Goal: Browse casually

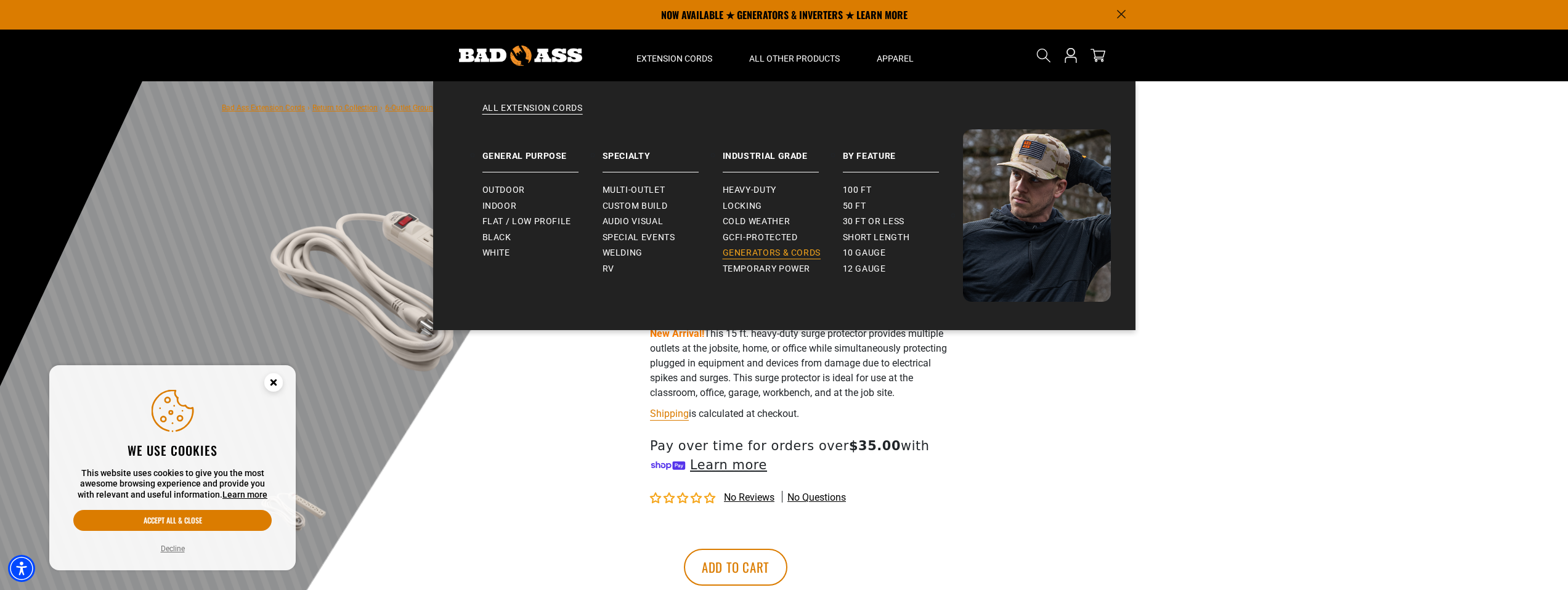
click at [761, 253] on span "Generators & Cords" at bounding box center [772, 253] width 99 height 11
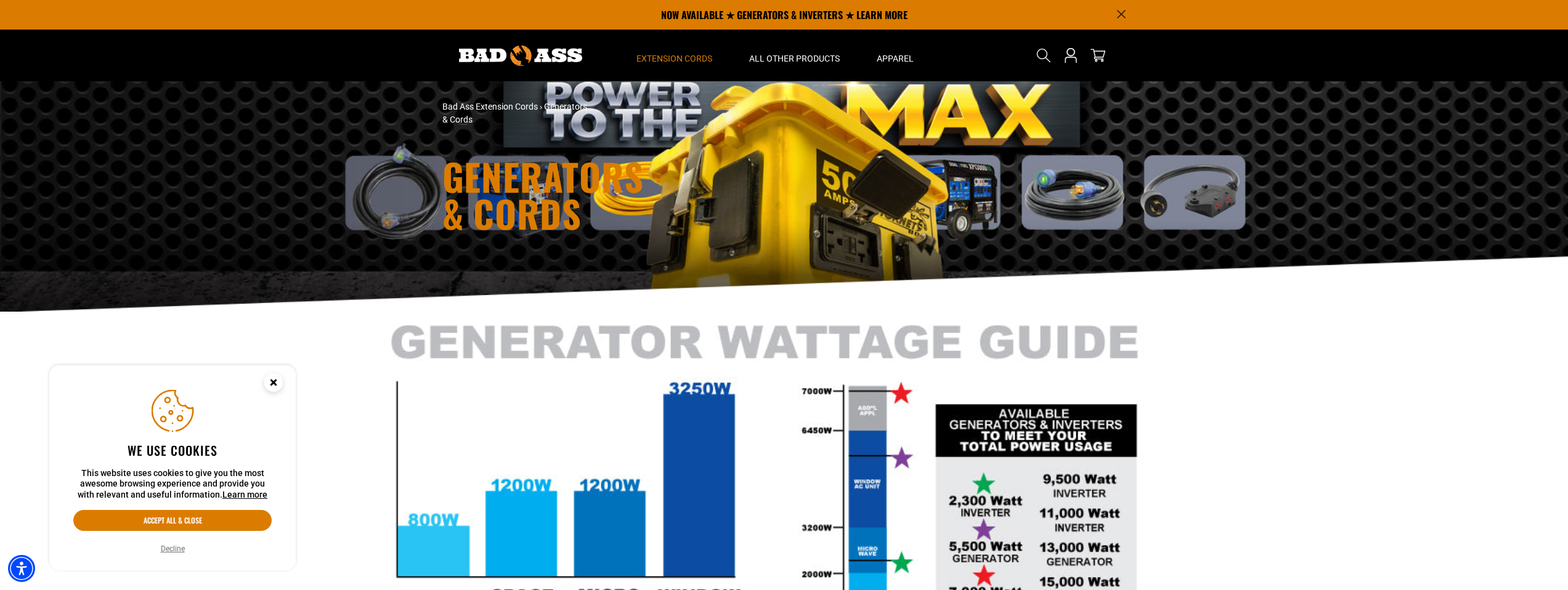
click at [272, 378] on circle "Close this option" at bounding box center [274, 382] width 18 height 18
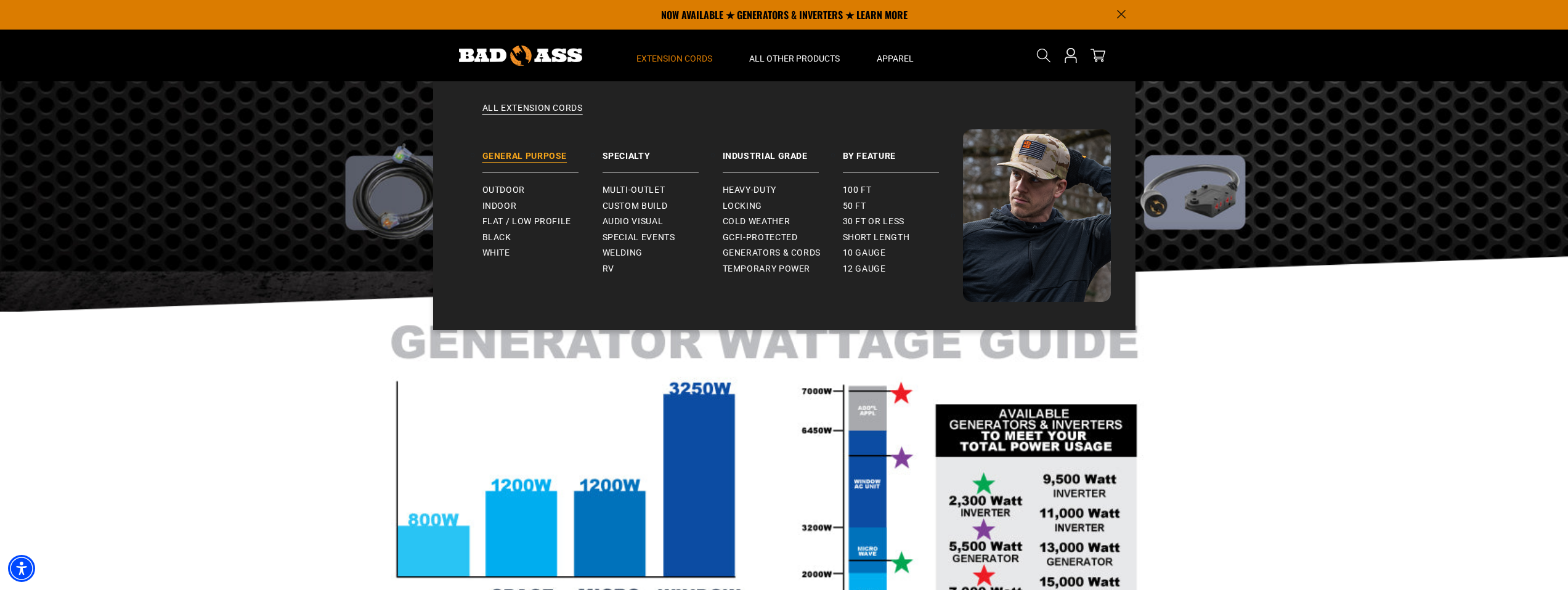
click at [541, 151] on link "General Purpose" at bounding box center [543, 150] width 120 height 43
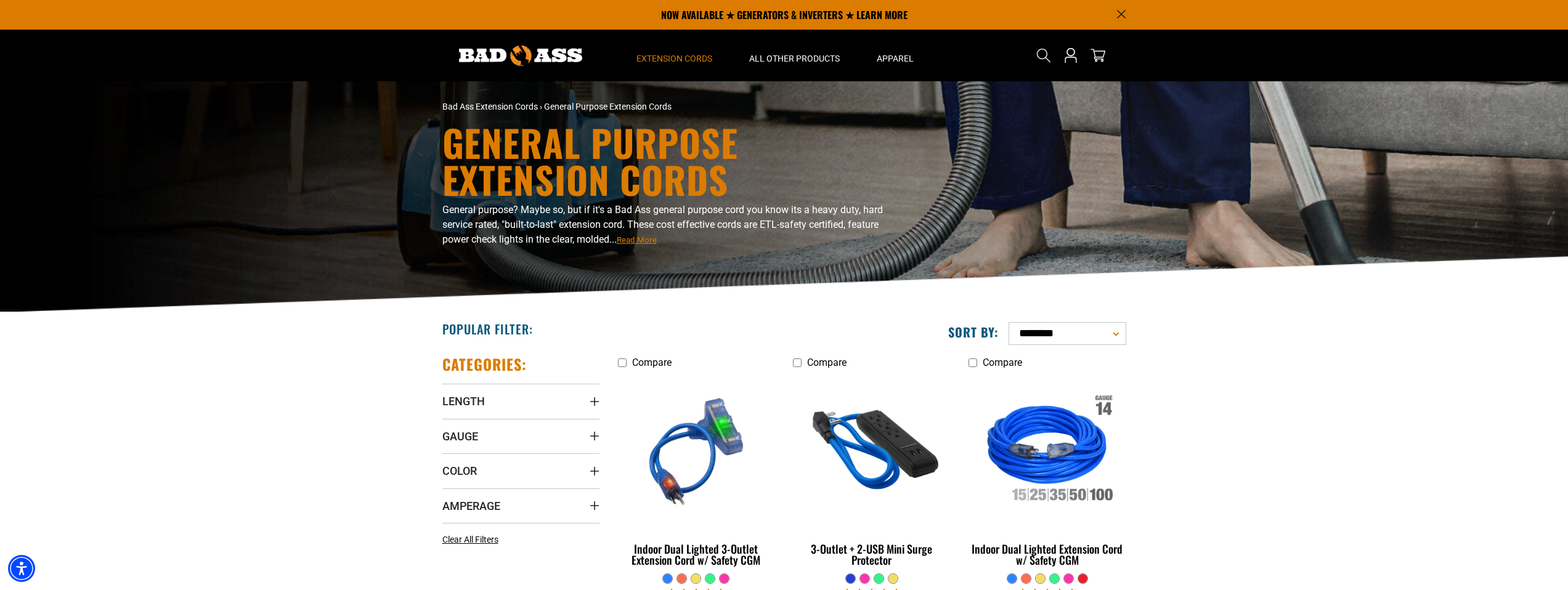
click at [500, 53] on img at bounding box center [520, 55] width 123 height 20
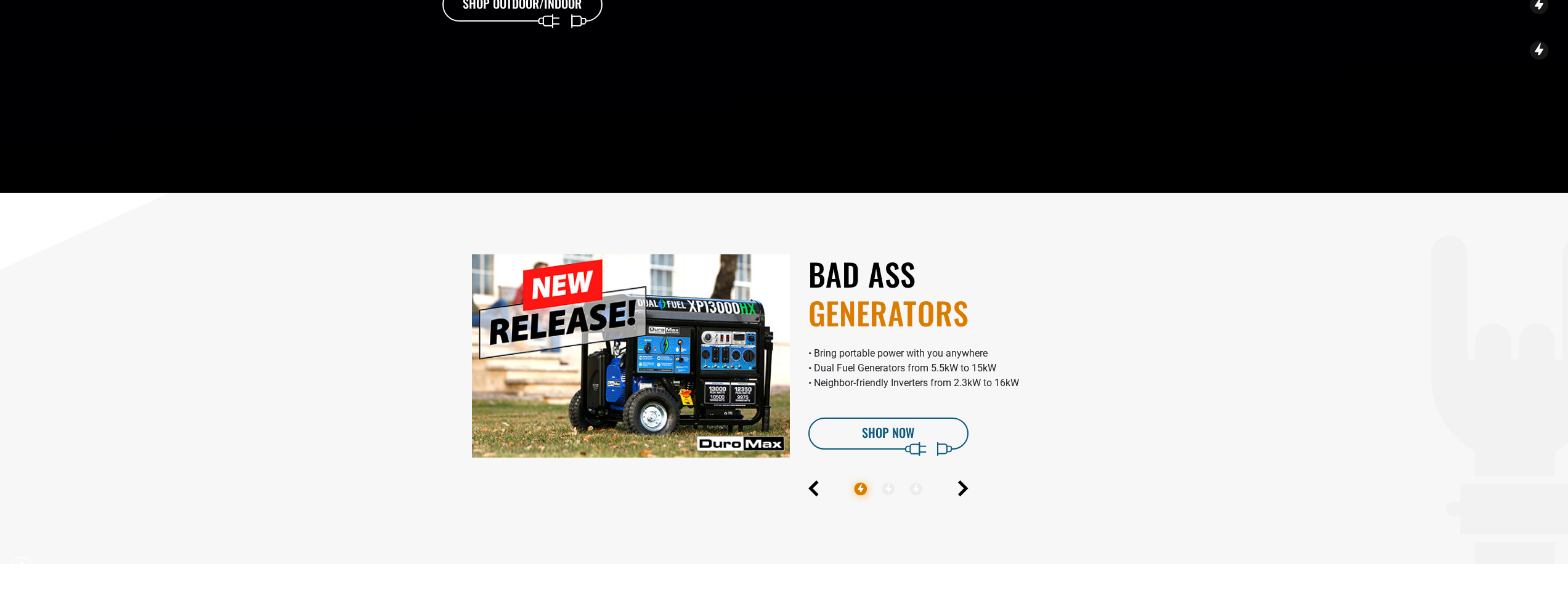
scroll to position [340, 0]
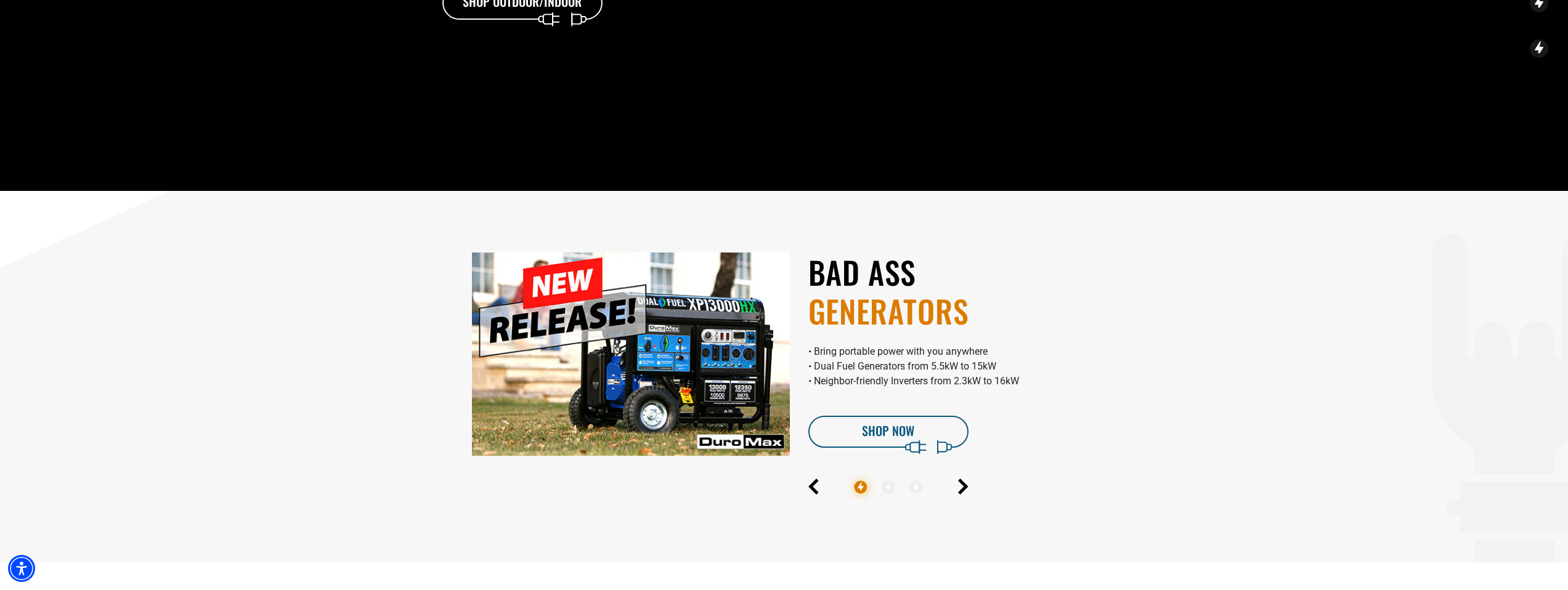
click at [977, 486] on div at bounding box center [960, 483] width 351 height 35
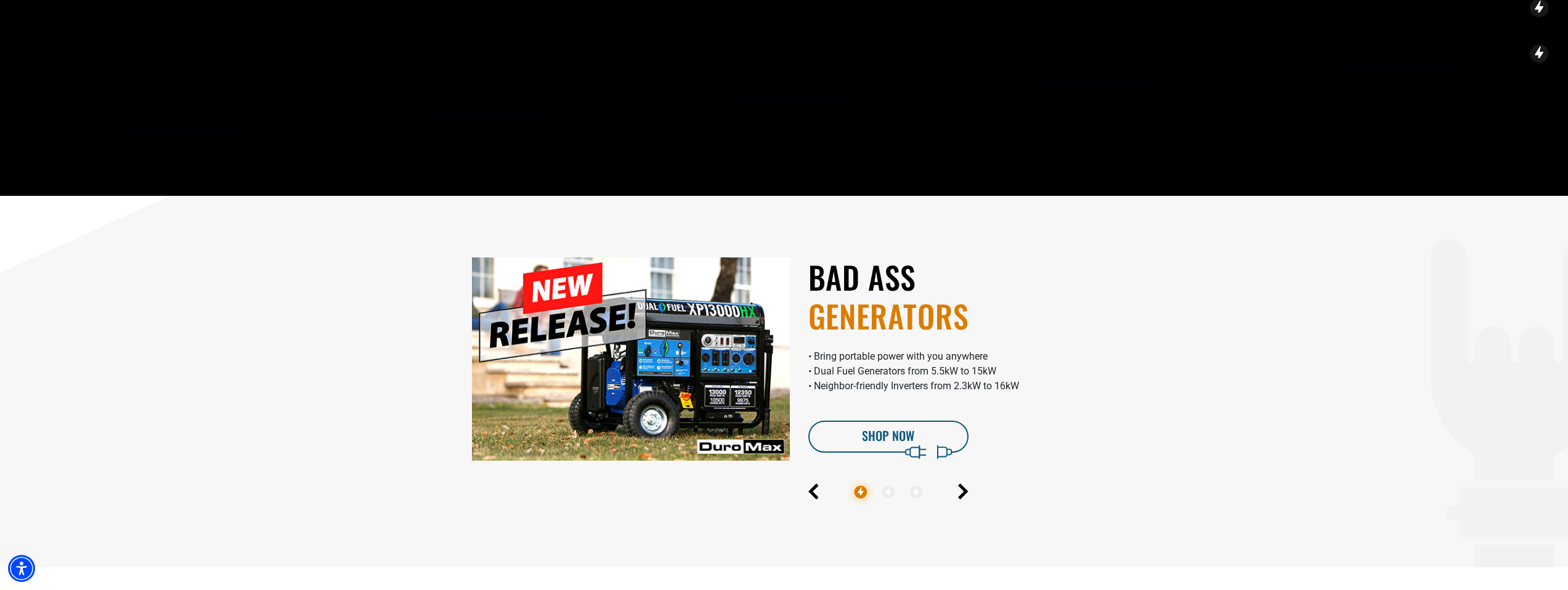
scroll to position [461, 0]
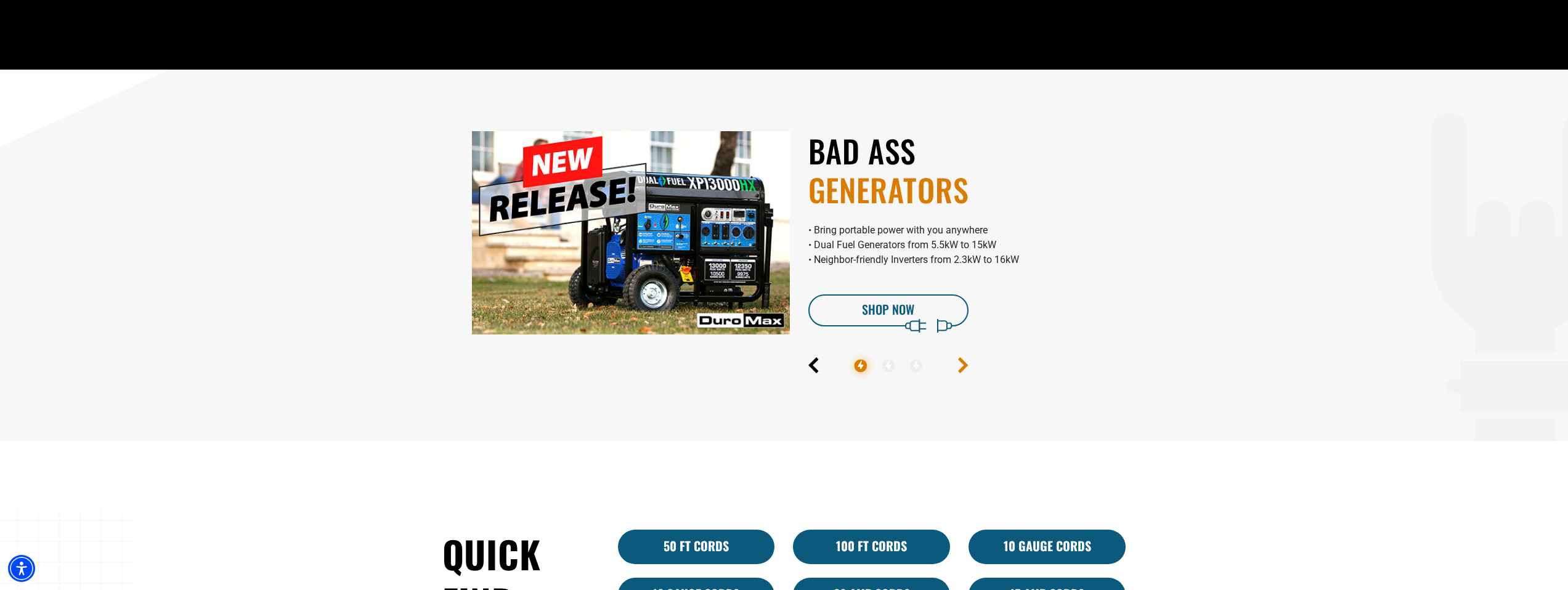
click at [966, 365] on icon "Next" at bounding box center [963, 365] width 7 height 14
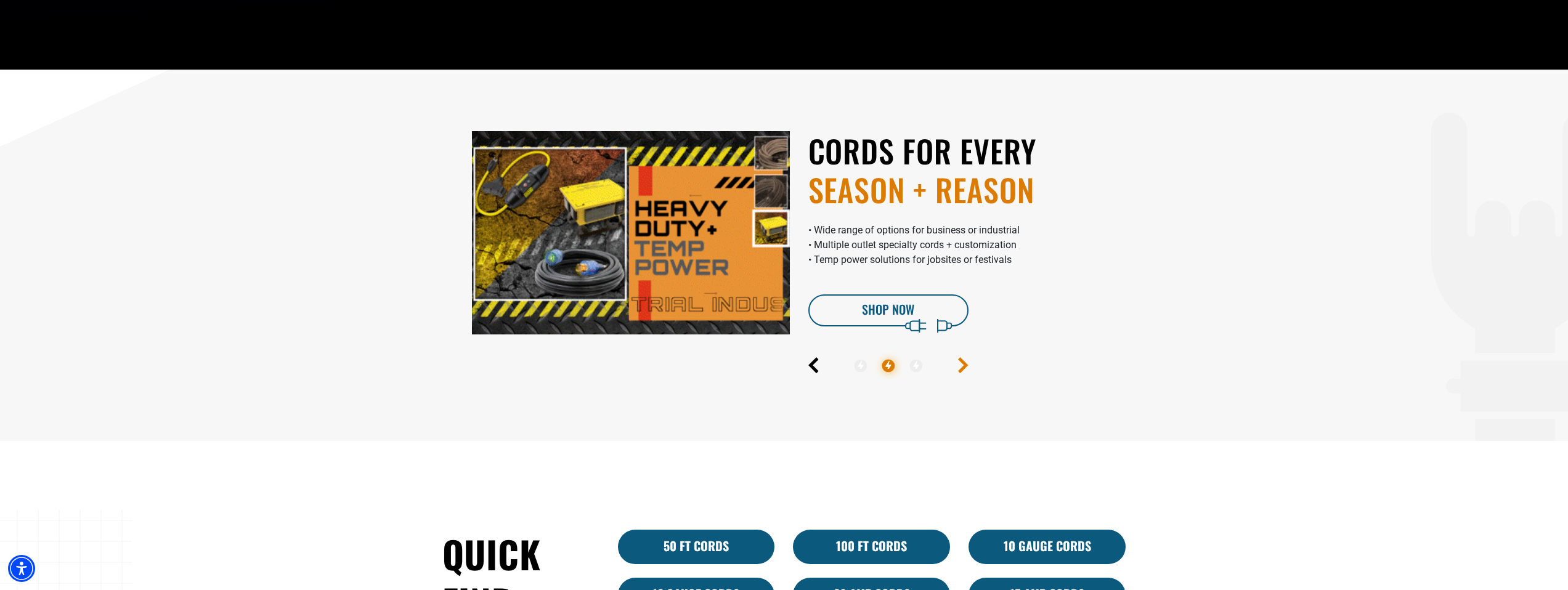
click at [966, 365] on icon "Next" at bounding box center [963, 365] width 7 height 14
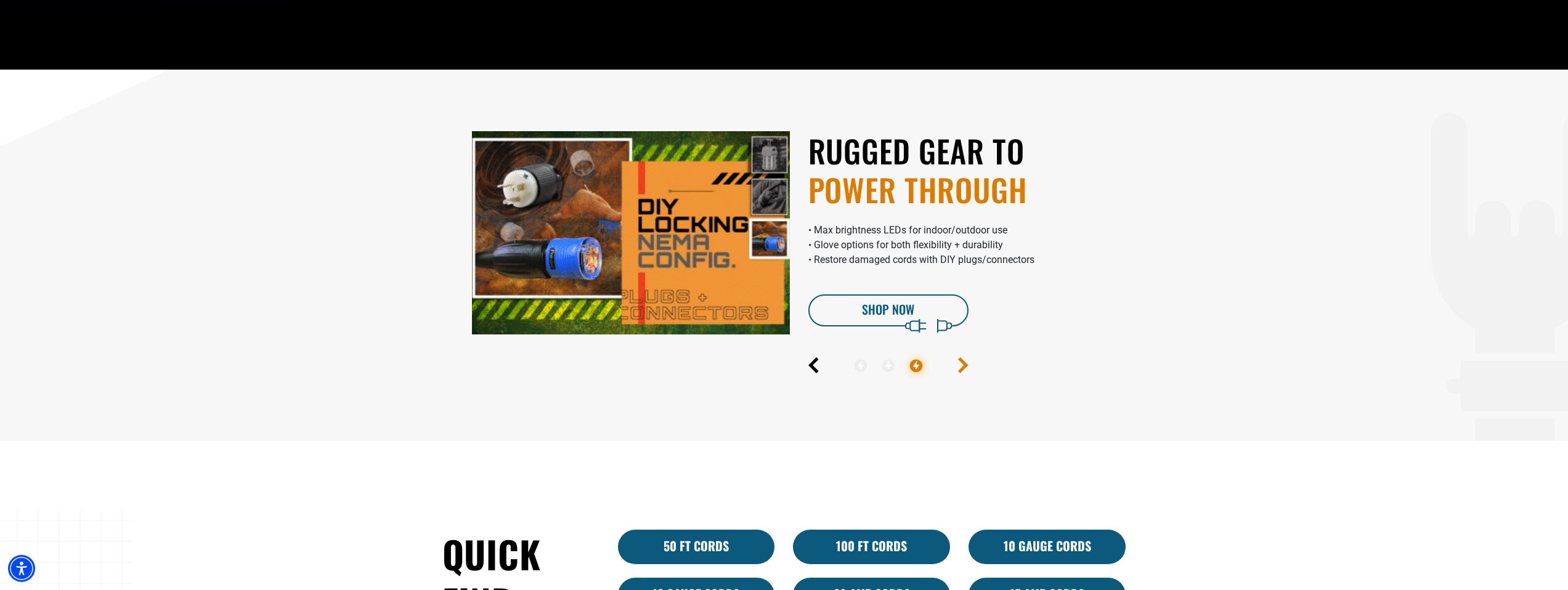
click at [966, 365] on icon "Next" at bounding box center [963, 365] width 7 height 14
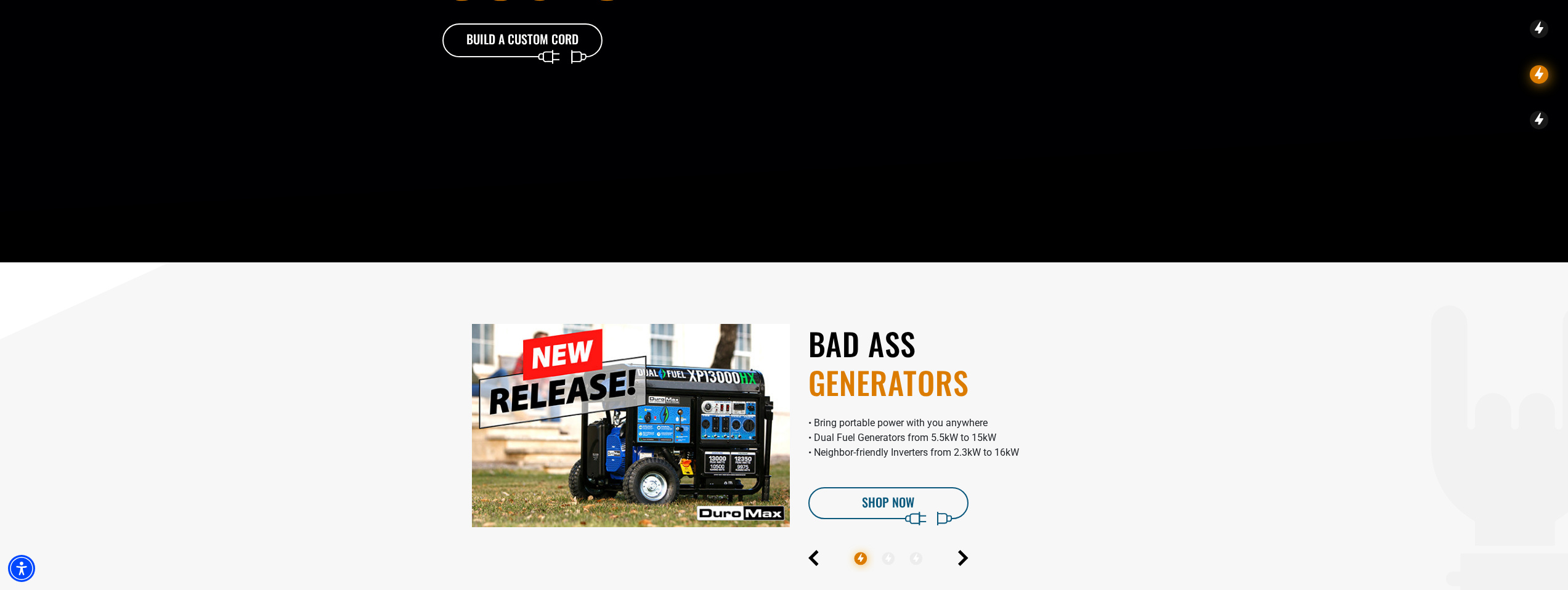
scroll to position [398, 0]
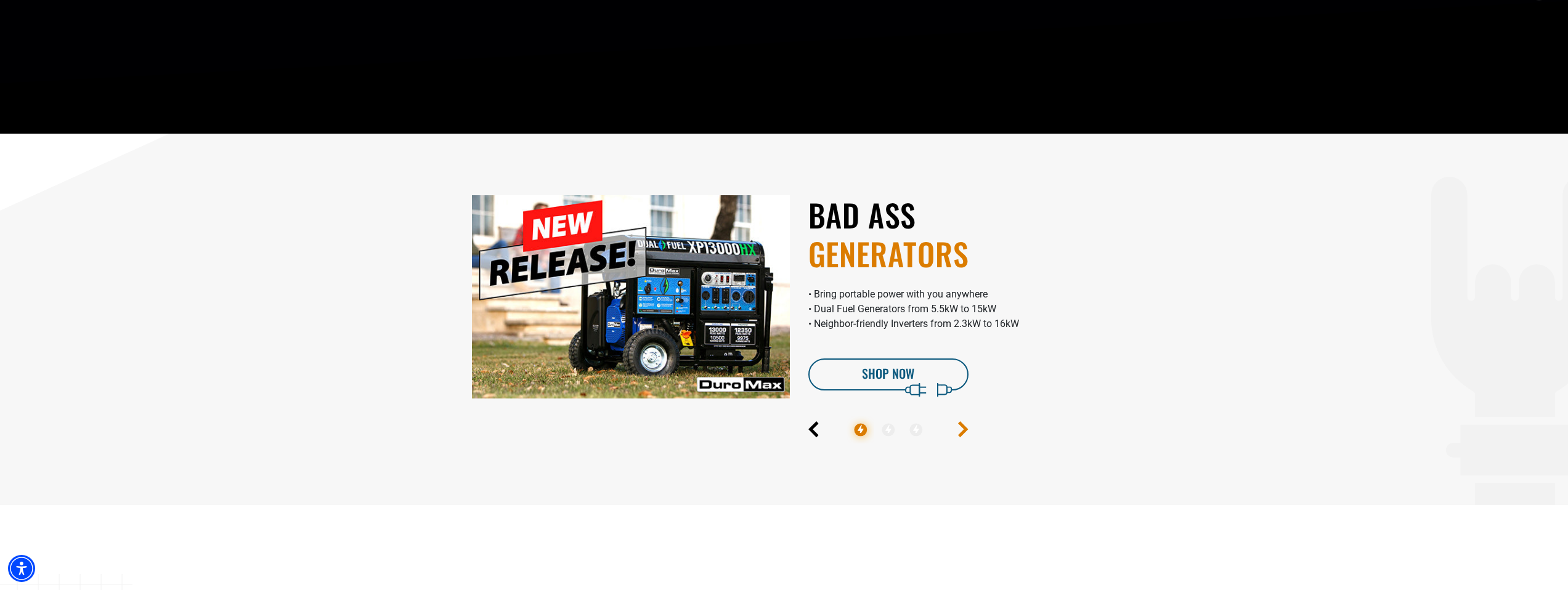
click at [963, 428] on icon "Next" at bounding box center [963, 429] width 7 height 14
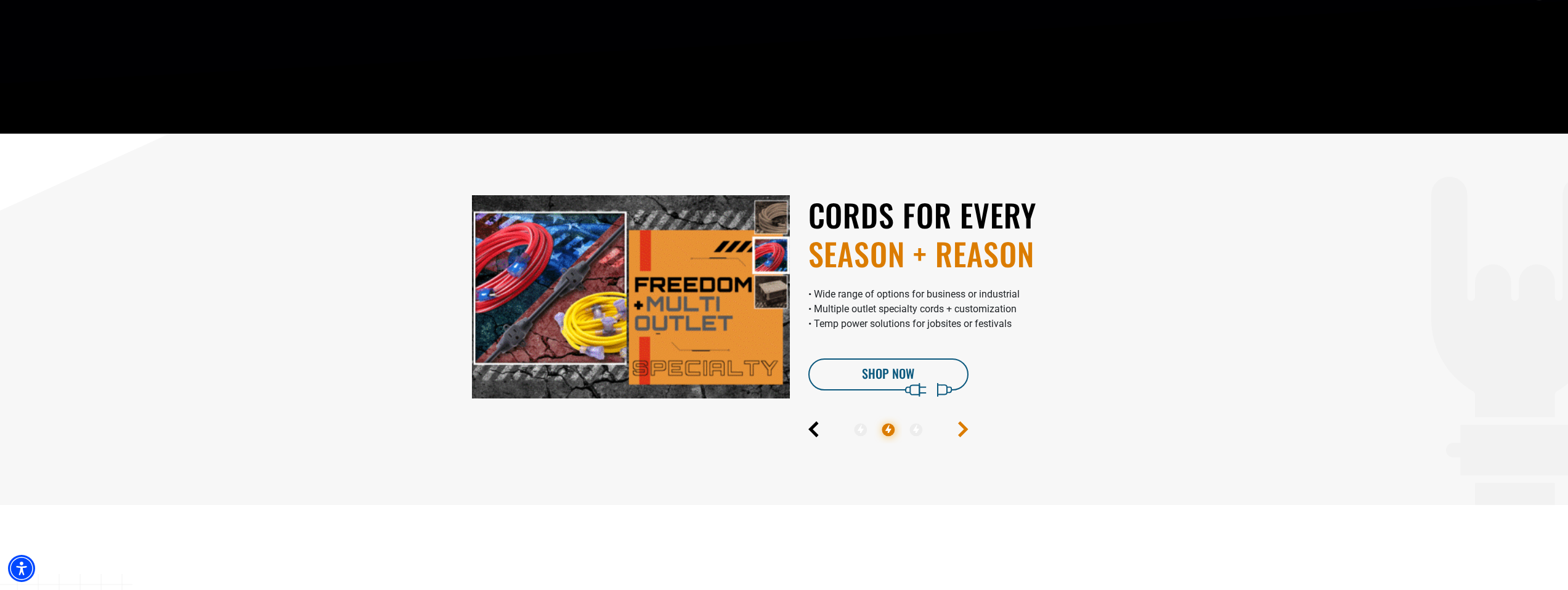
click at [963, 428] on icon "Next" at bounding box center [963, 429] width 7 height 14
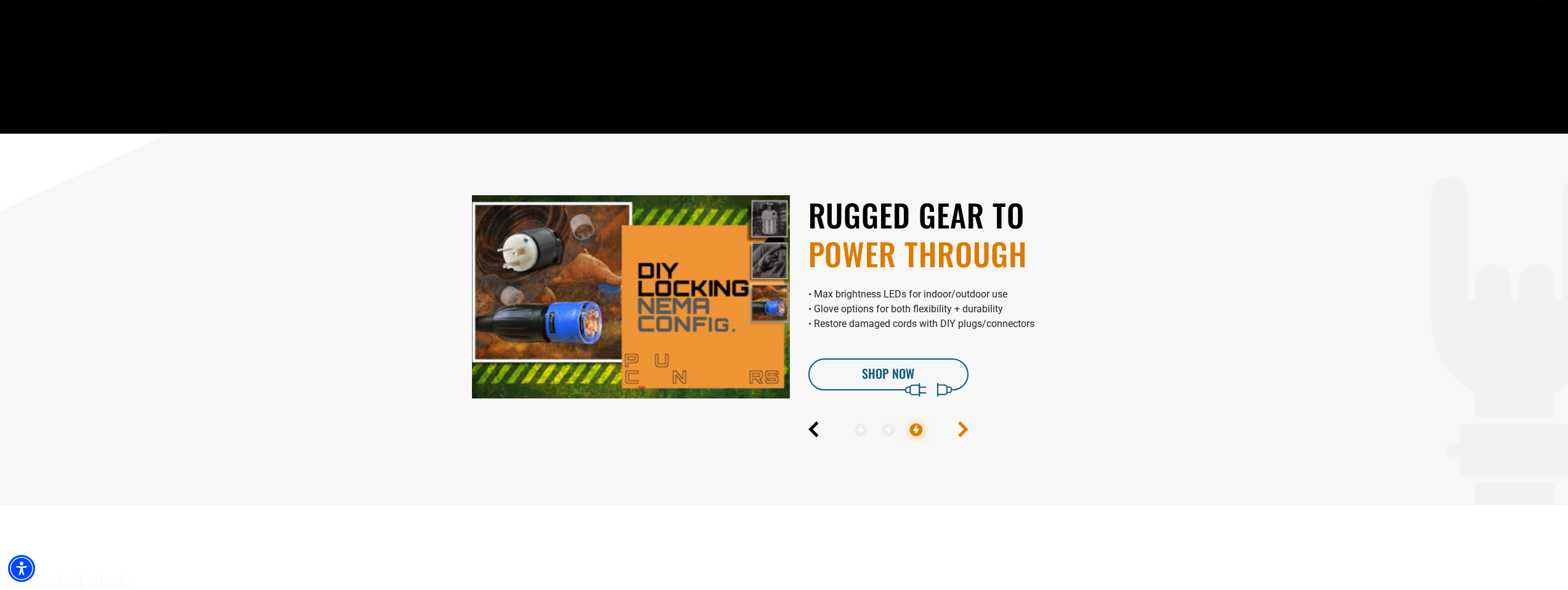
click at [963, 428] on icon "Next" at bounding box center [963, 429] width 7 height 14
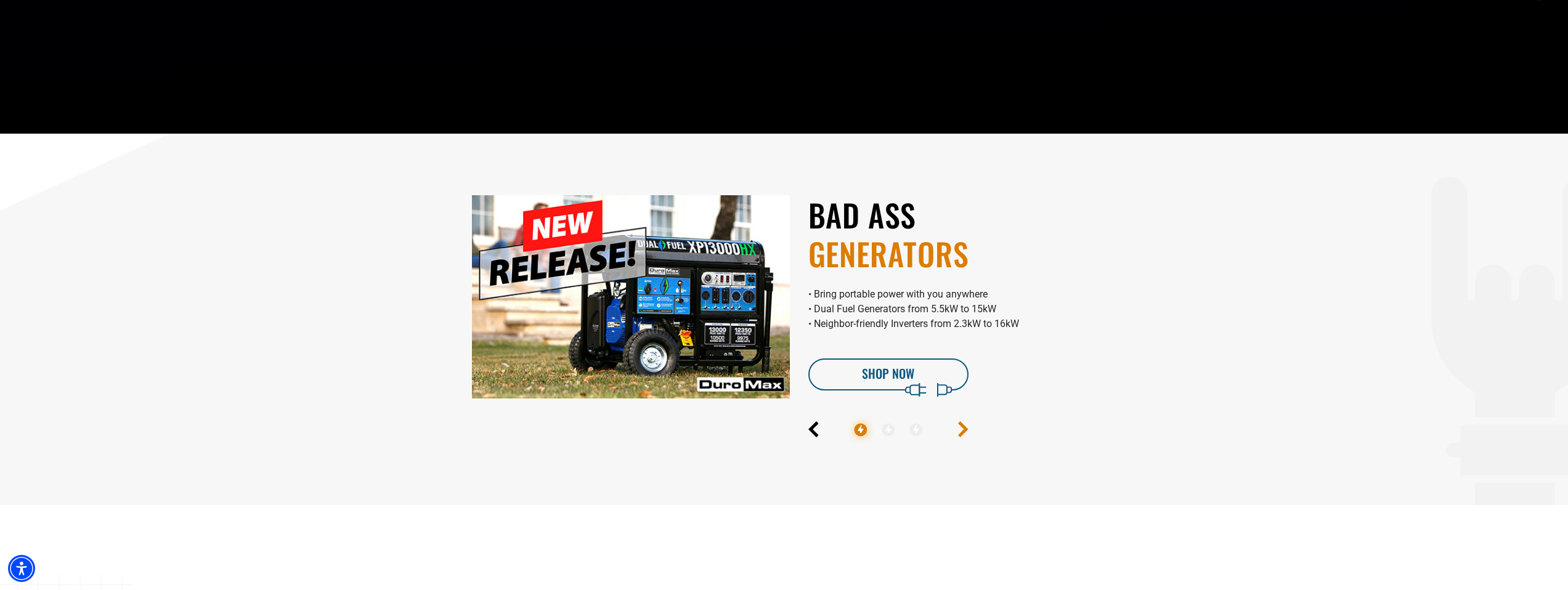
click at [963, 428] on icon "Next" at bounding box center [963, 429] width 7 height 14
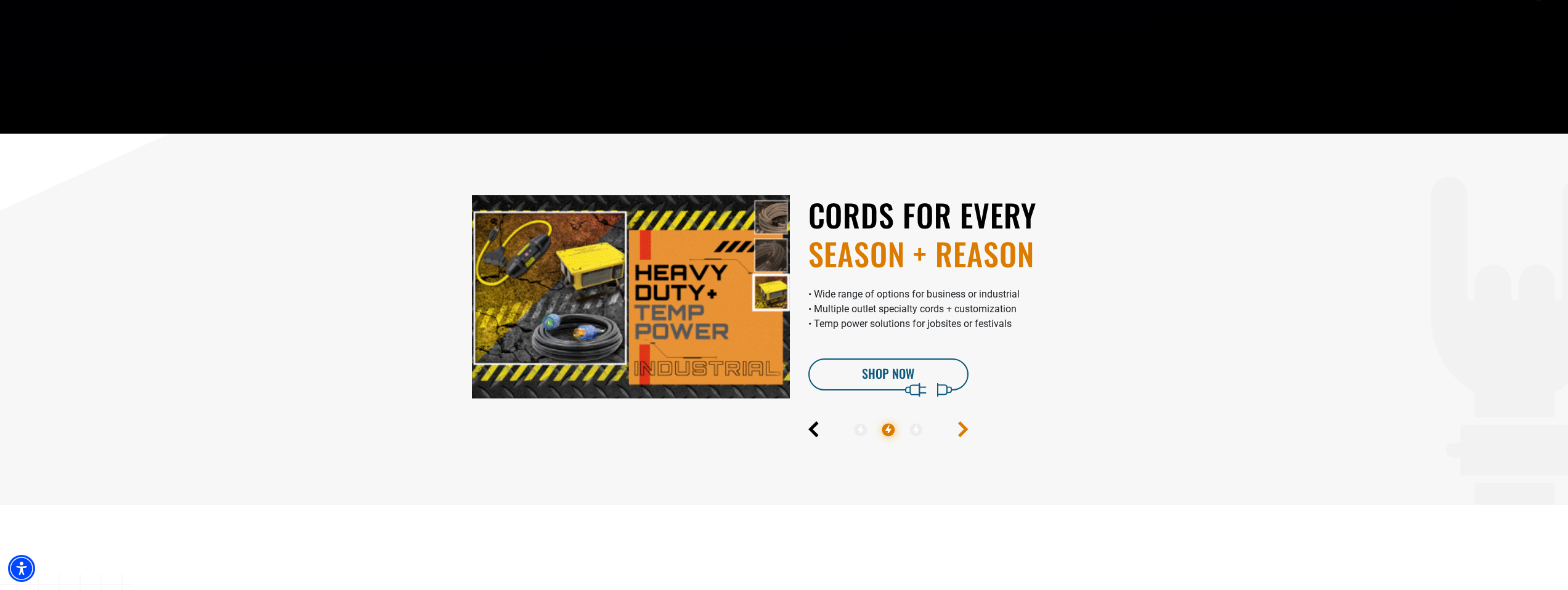
click at [963, 428] on icon "Next" at bounding box center [963, 429] width 7 height 14
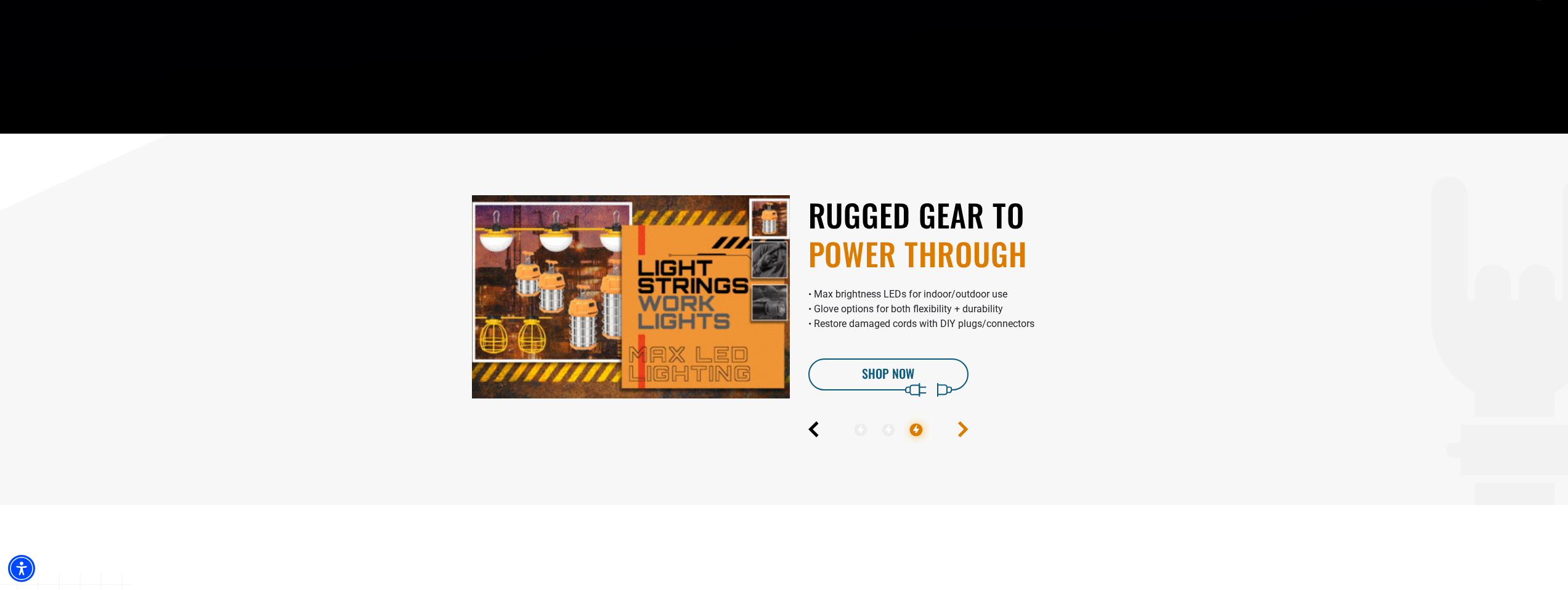
click at [963, 428] on icon "Next" at bounding box center [963, 429] width 7 height 14
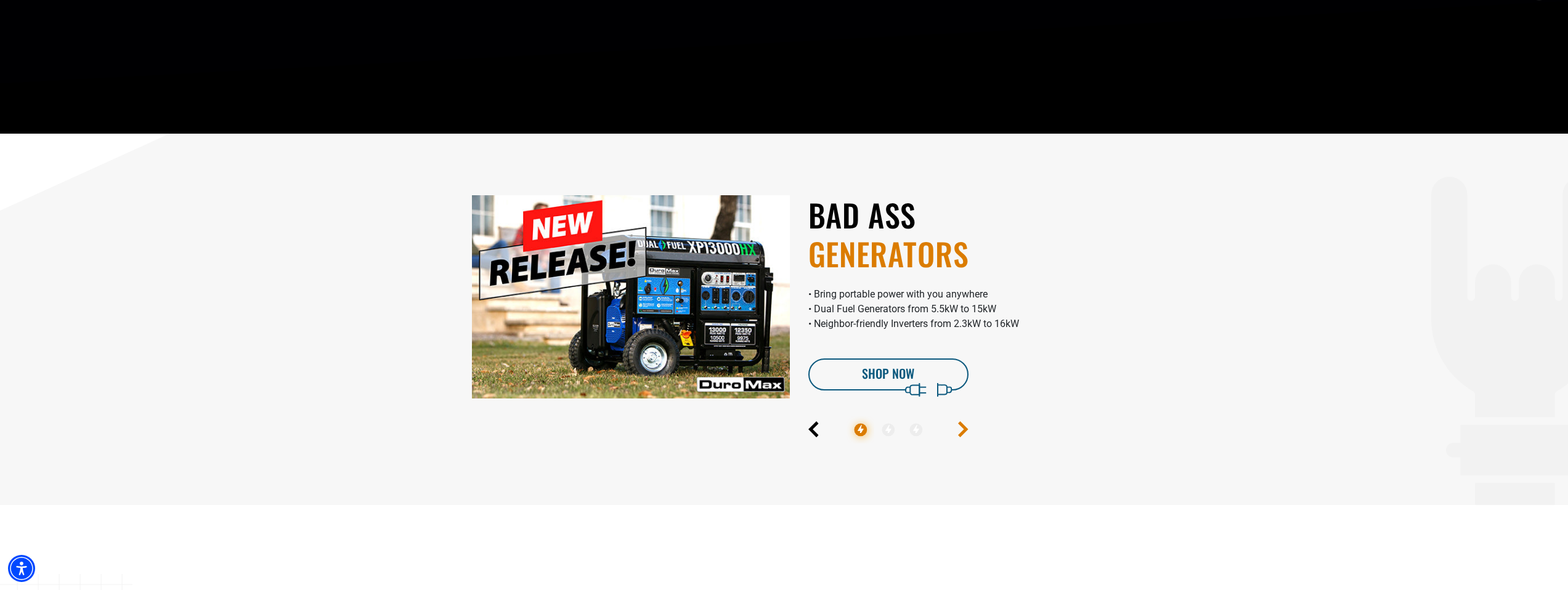
click at [963, 428] on icon "Next" at bounding box center [963, 429] width 7 height 14
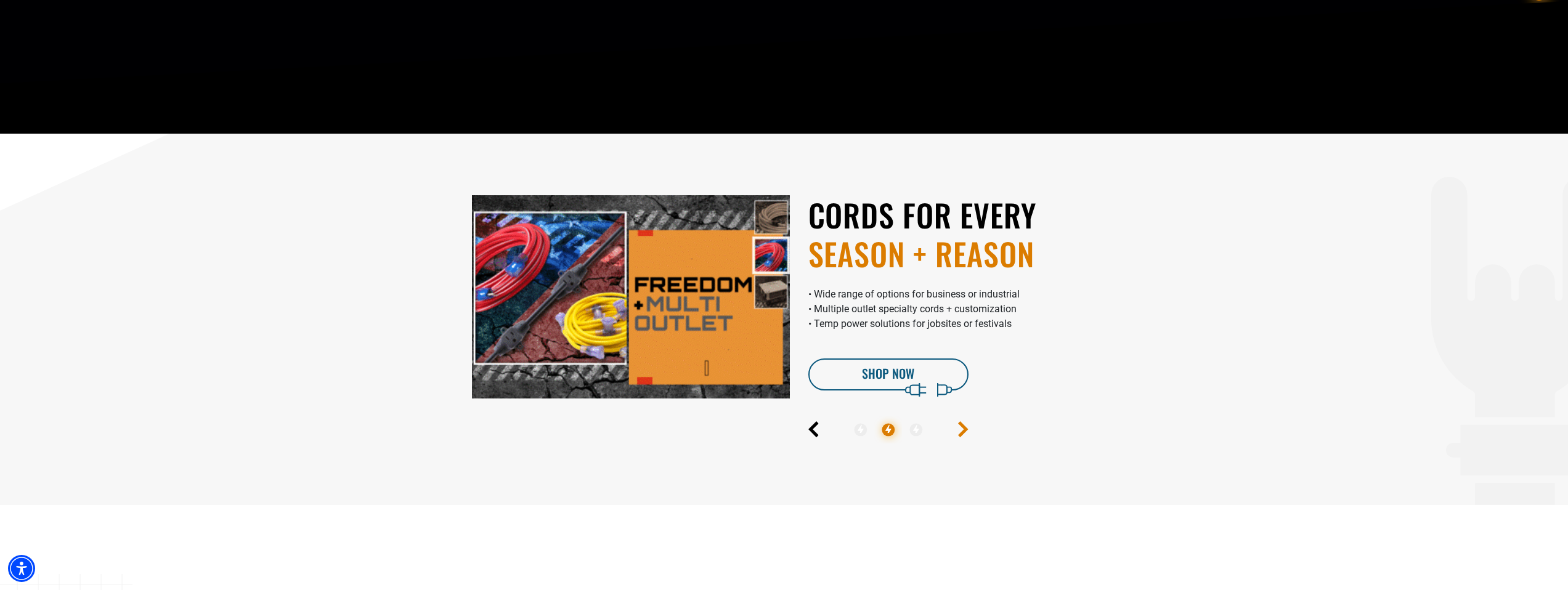
click at [963, 428] on icon "Next" at bounding box center [963, 429] width 7 height 14
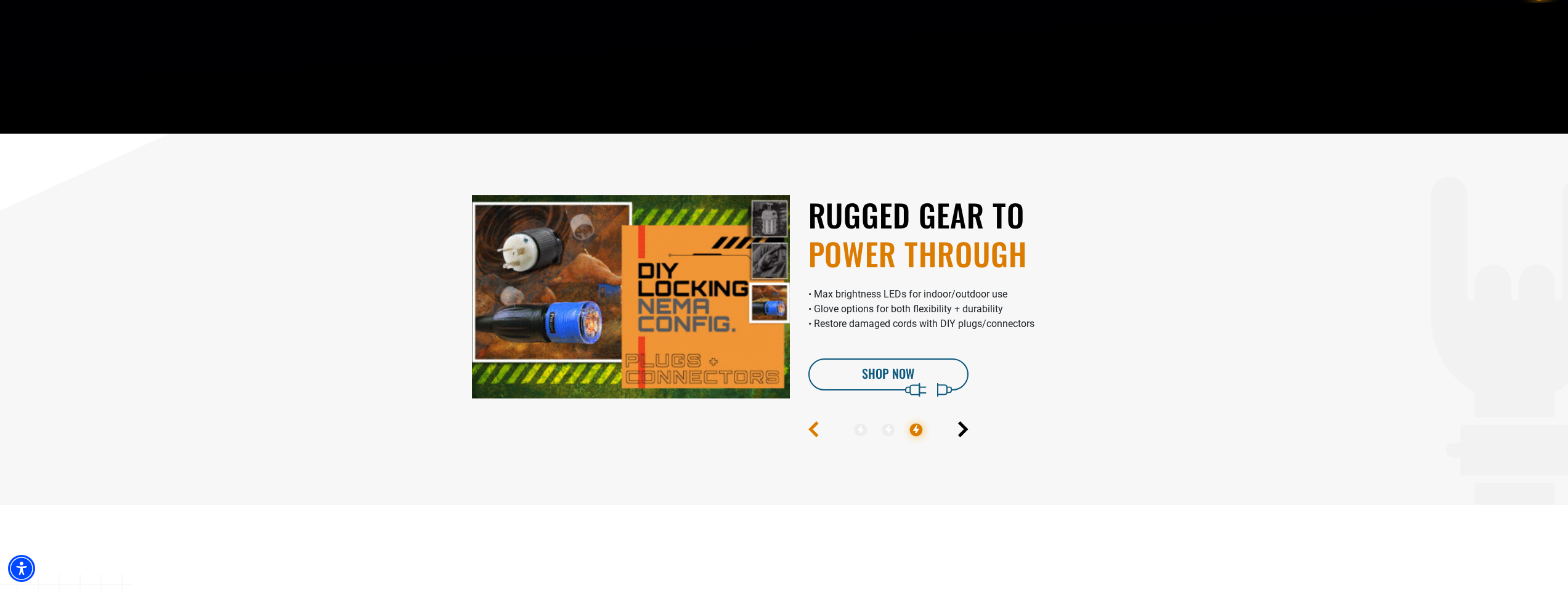
click at [810, 429] on icon "Previous" at bounding box center [814, 429] width 7 height 14
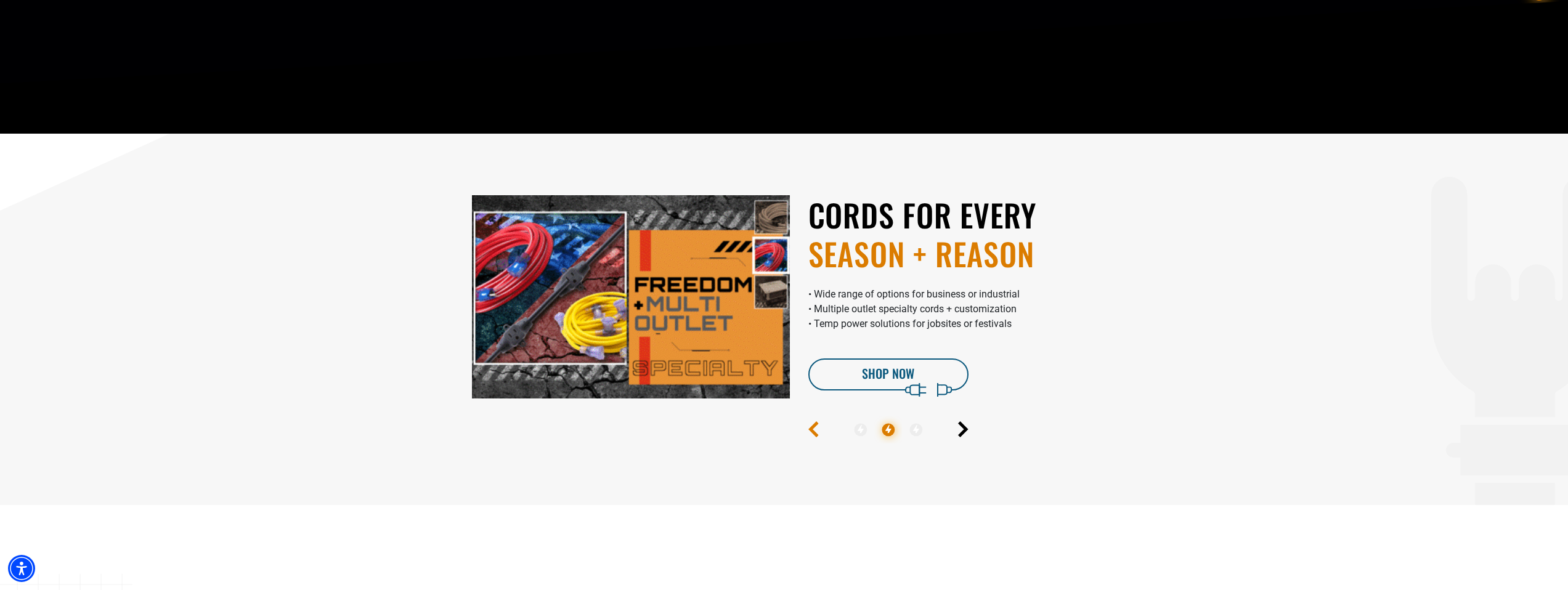
click at [810, 429] on icon "Previous" at bounding box center [814, 429] width 7 height 14
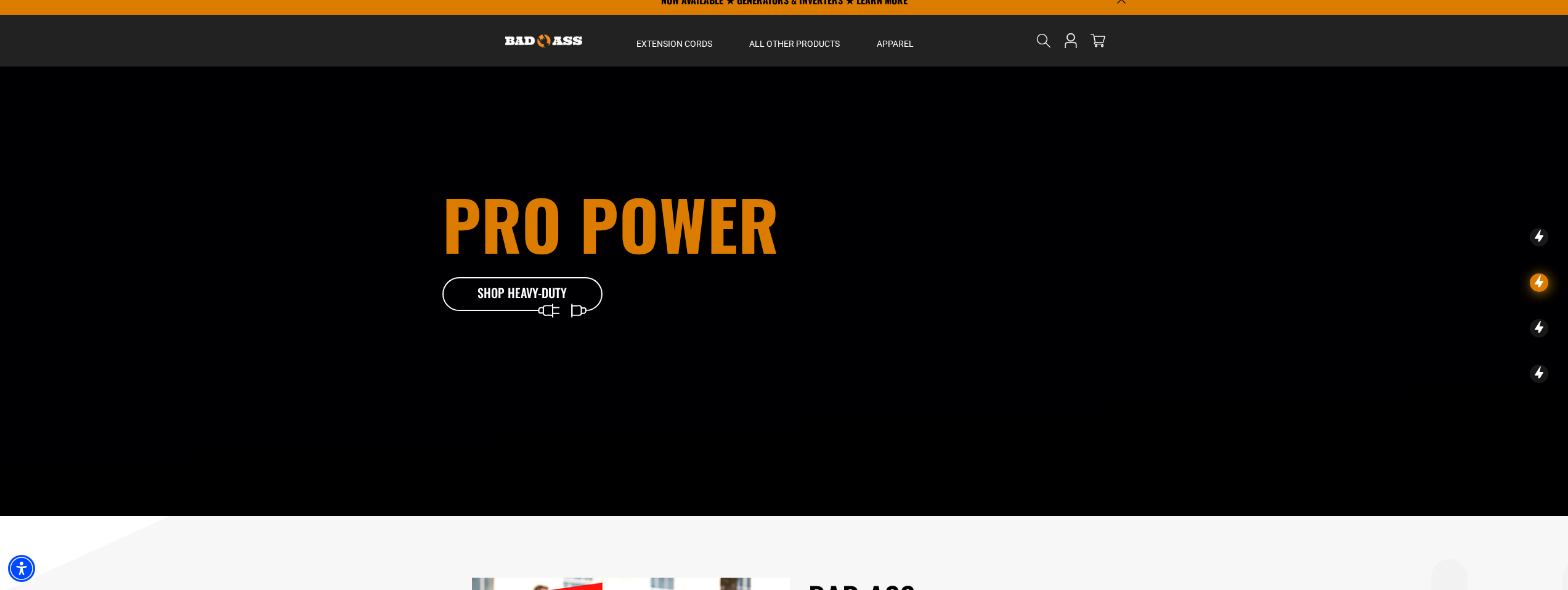
scroll to position [0, 0]
